Goal: Task Accomplishment & Management: Use online tool/utility

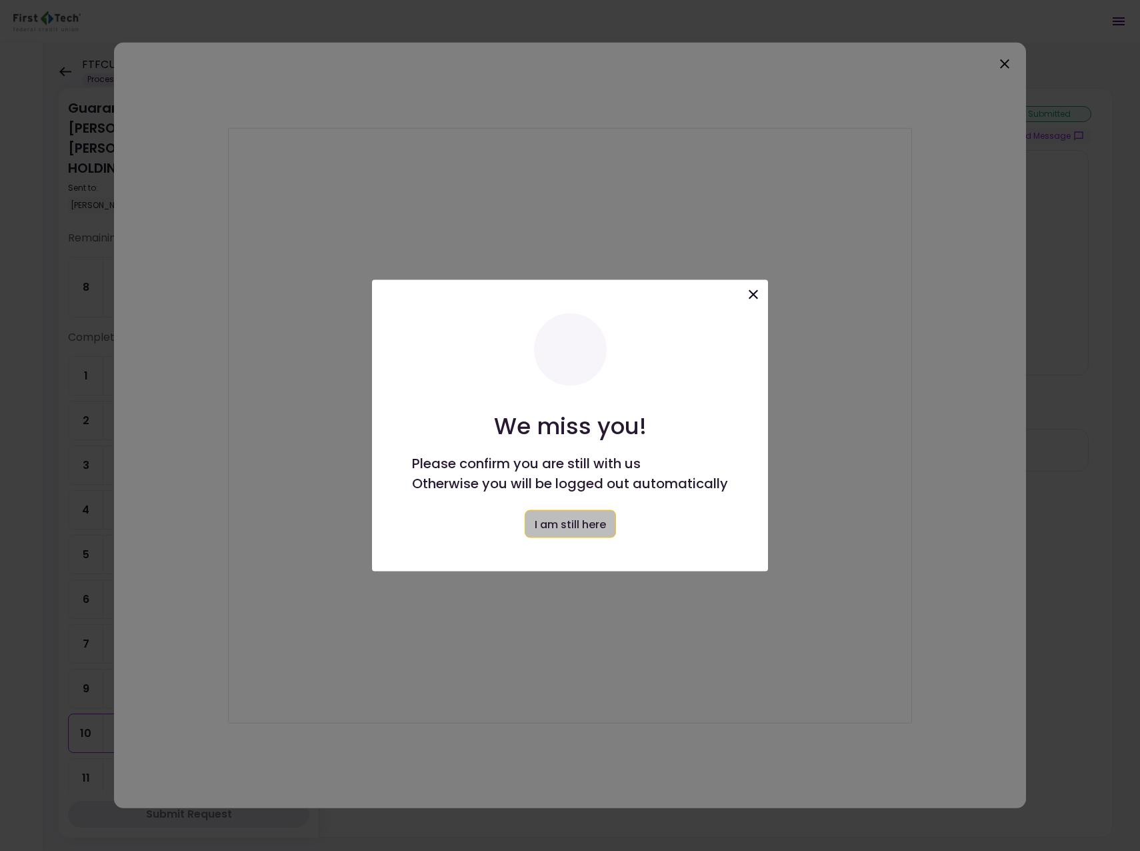
click at [563, 525] on button "I am still here" at bounding box center [570, 524] width 91 height 28
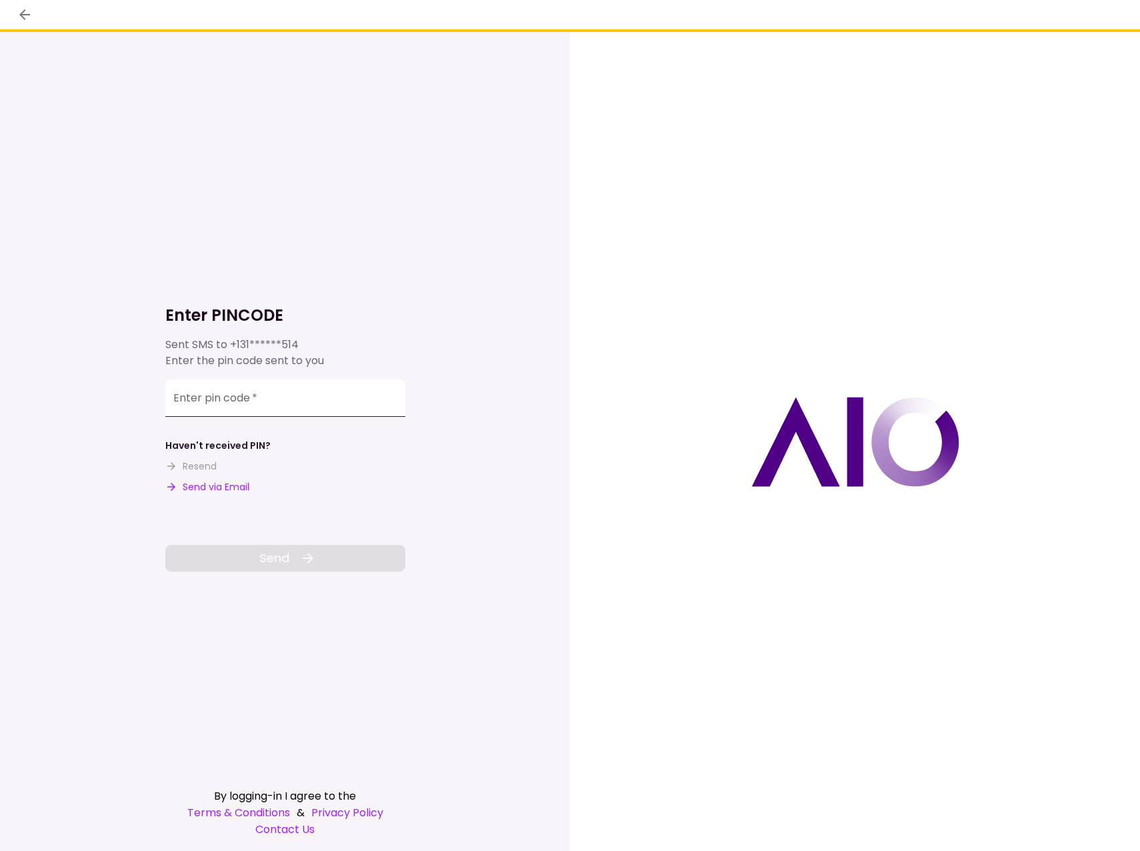
click at [238, 403] on input "Enter pin code   *" at bounding box center [285, 397] width 240 height 37
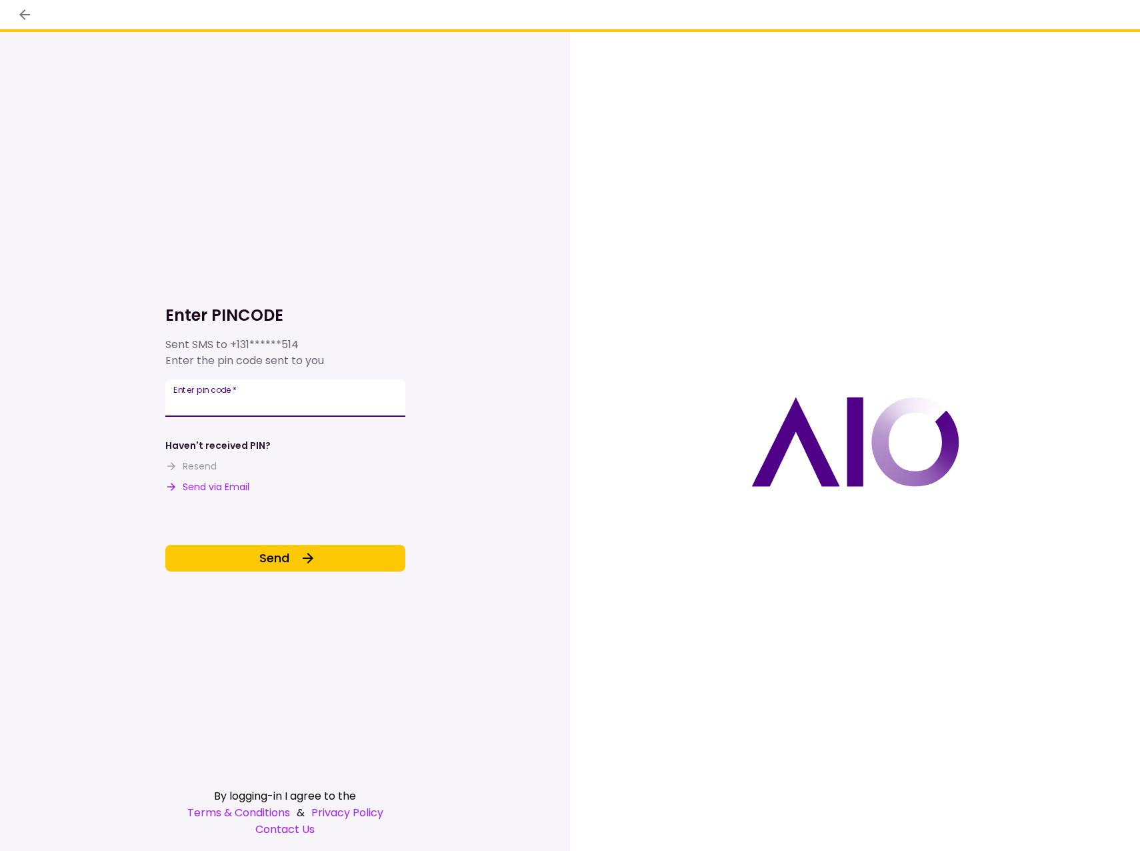
type input "******"
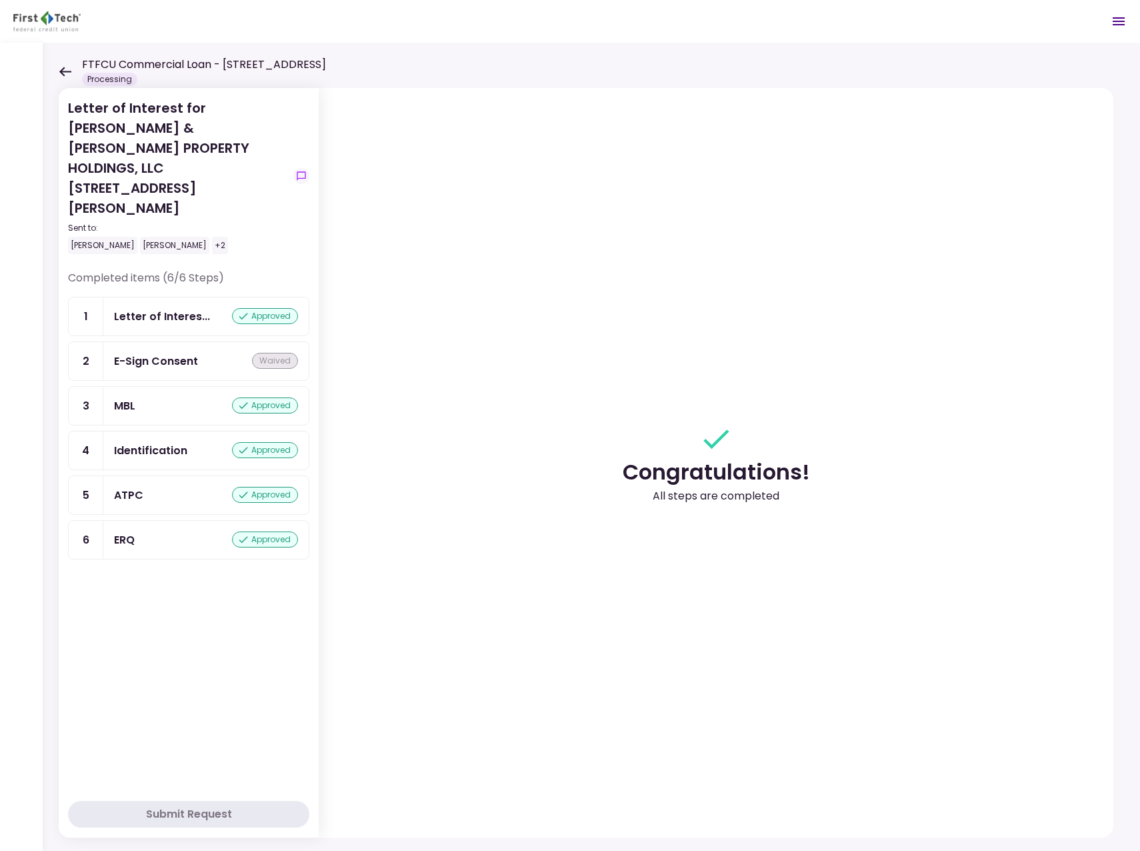
drag, startPoint x: 64, startPoint y: 71, endPoint x: 66, endPoint y: 85, distance: 14.1
click at [64, 71] on icon at bounding box center [65, 71] width 12 height 9
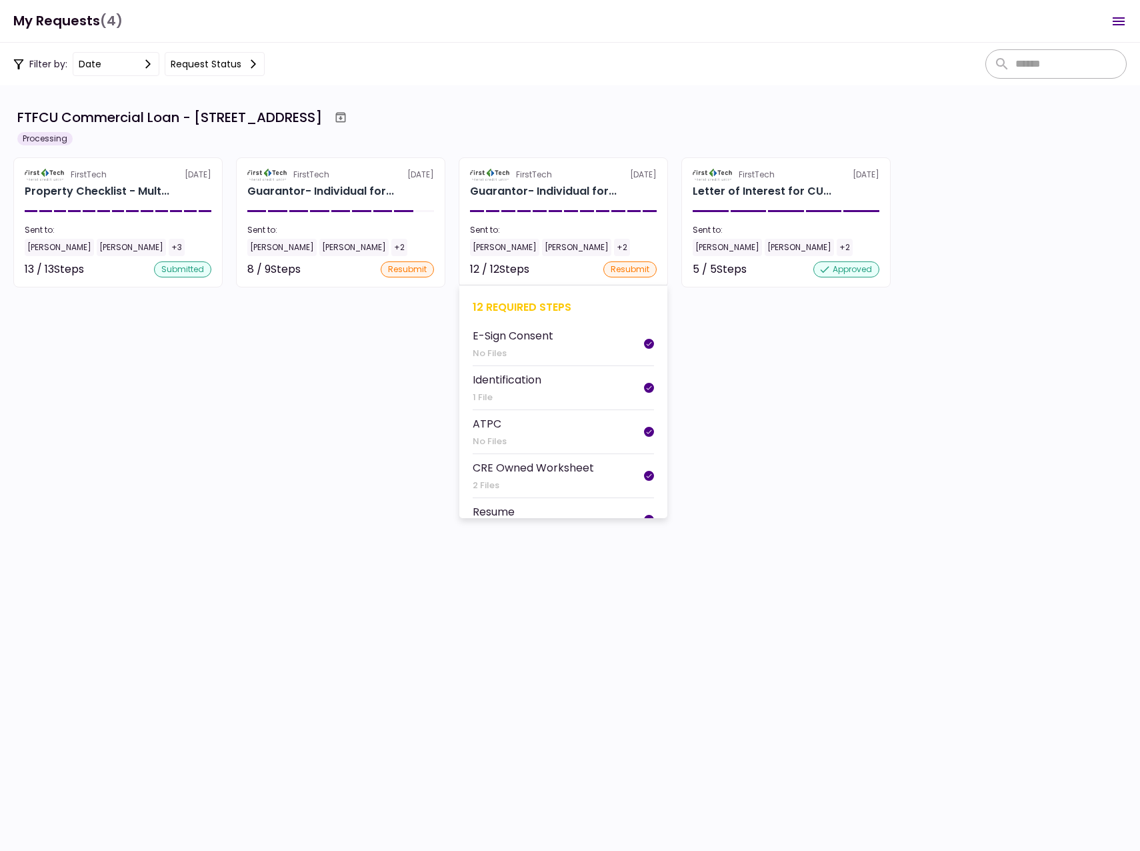
click at [495, 243] on div "[PERSON_NAME]" at bounding box center [504, 247] width 69 height 17
